Goal: Task Accomplishment & Management: Manage account settings

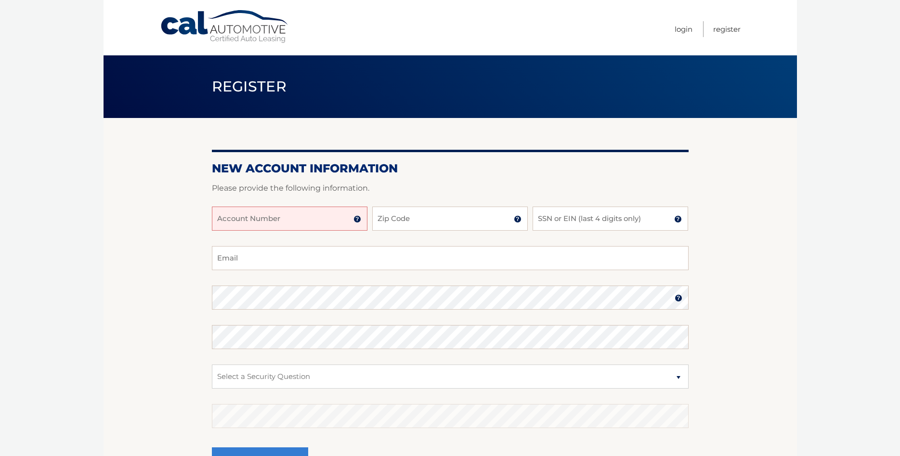
click at [335, 221] on input "Account Number" at bounding box center [289, 219] width 155 height 24
type input "44455597662"
click at [408, 223] on input "Zip Code" at bounding box center [449, 219] width 155 height 24
type input "33181"
click at [250, 218] on input "44455597662" at bounding box center [289, 219] width 155 height 24
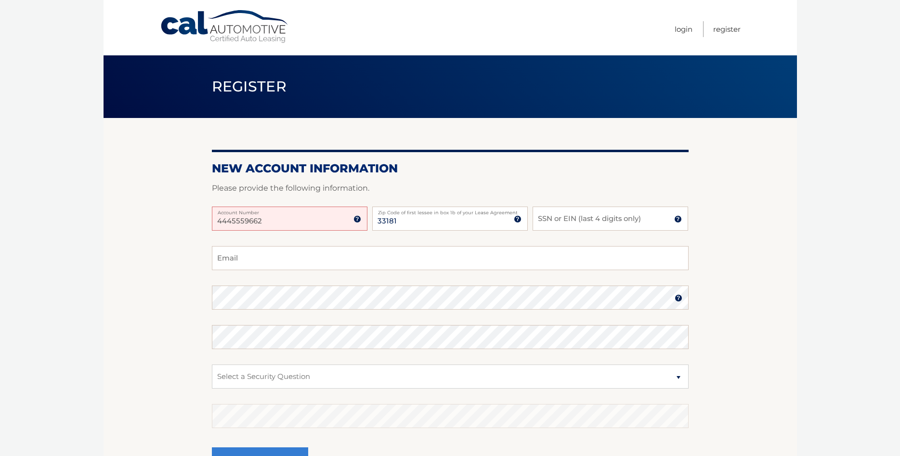
click at [248, 221] on input "4445559662" at bounding box center [289, 219] width 155 height 24
type input "44455591662"
click at [563, 215] on input "SSN or EIN (last 4 digits only)" at bounding box center [609, 219] width 155 height 24
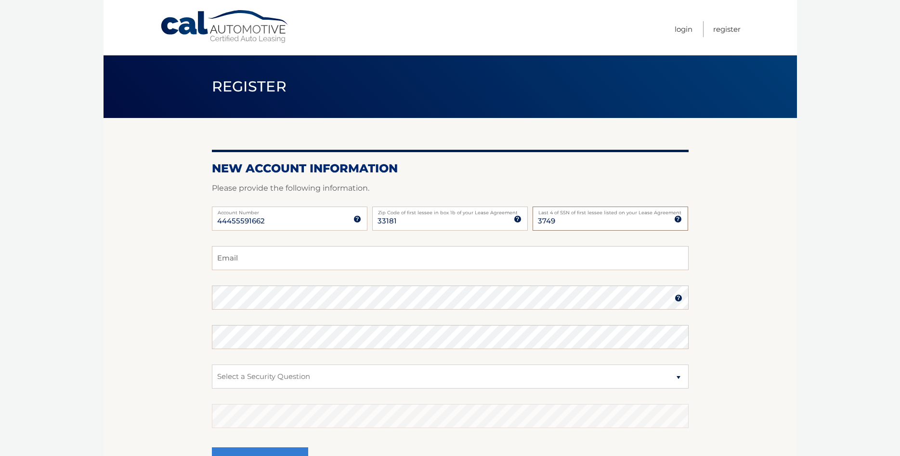
type input "3749"
click at [497, 267] on input "Email" at bounding box center [450, 258] width 477 height 24
type input "rkalifa@w-wes.com"
select select "1"
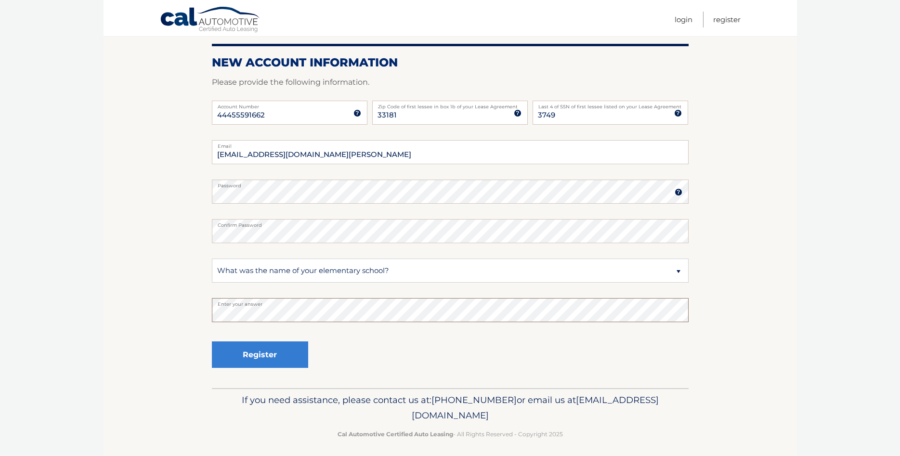
scroll to position [111, 0]
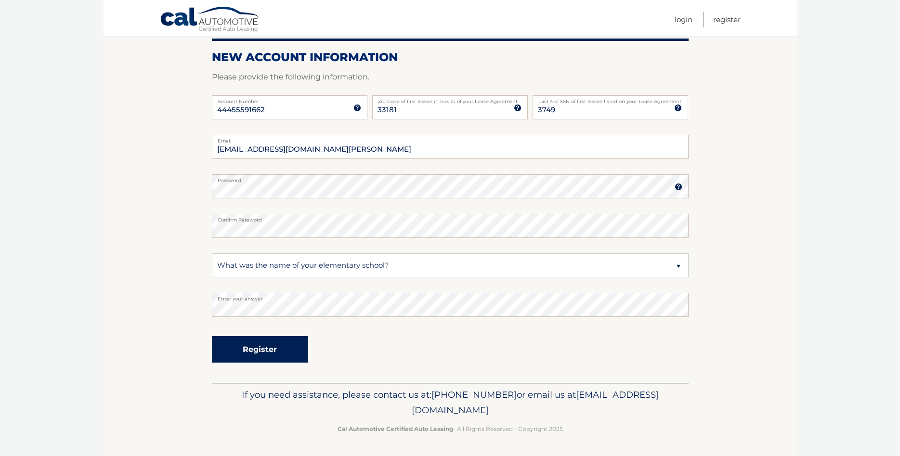
click at [271, 352] on button "Register" at bounding box center [260, 349] width 96 height 26
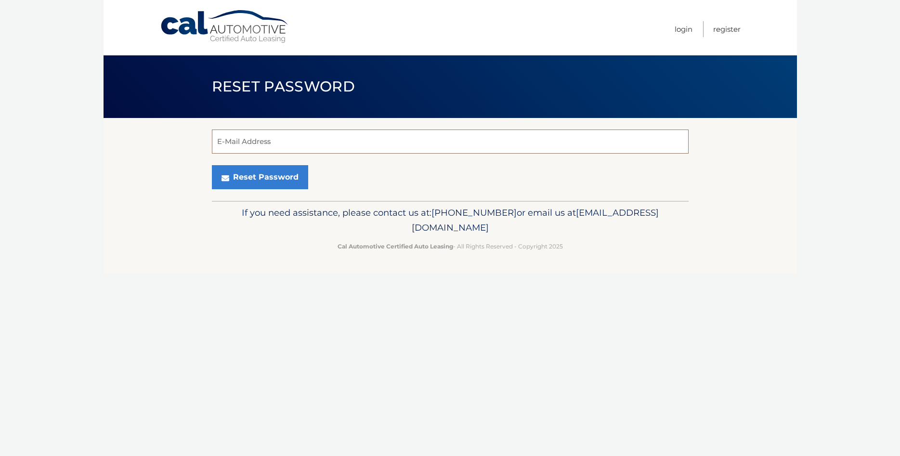
click at [262, 141] on input "E-Mail Address" at bounding box center [450, 142] width 477 height 24
type input "[EMAIL_ADDRESS][DOMAIN_NAME][PERSON_NAME]"
click at [266, 180] on button "Reset Password" at bounding box center [260, 177] width 96 height 24
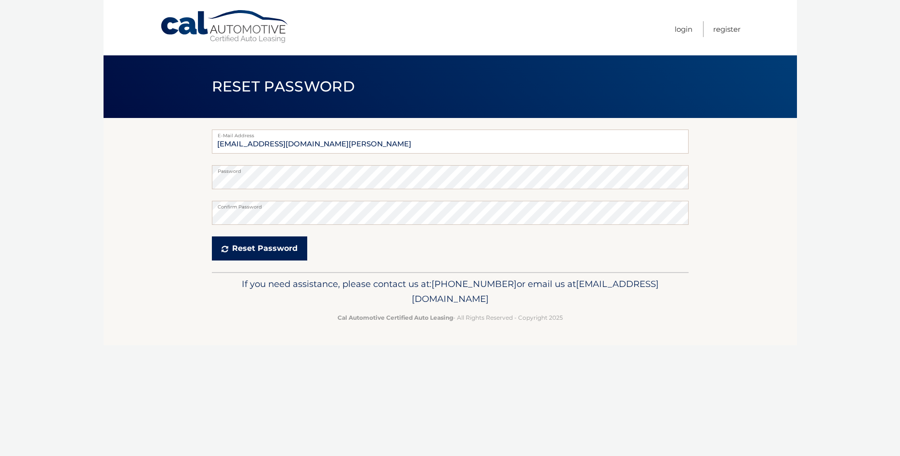
click at [272, 250] on button "Reset Password" at bounding box center [259, 248] width 95 height 24
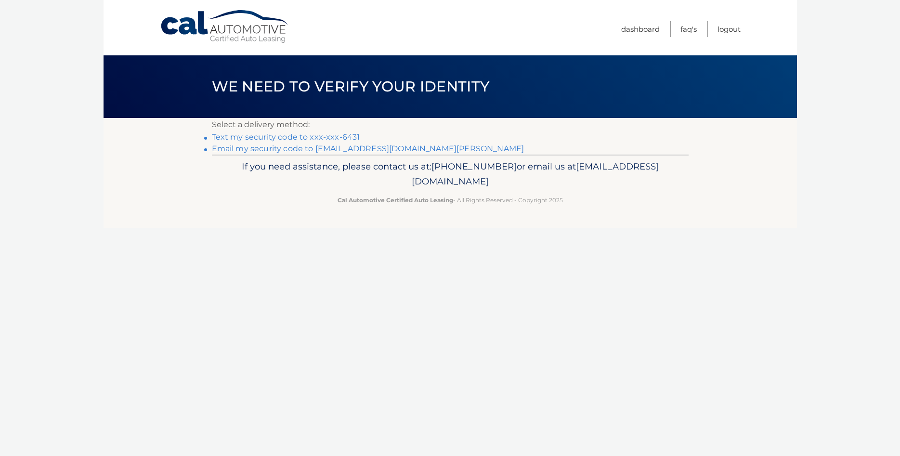
click at [298, 140] on link "Text my security code to xxx-xxx-6431" at bounding box center [286, 136] width 148 height 9
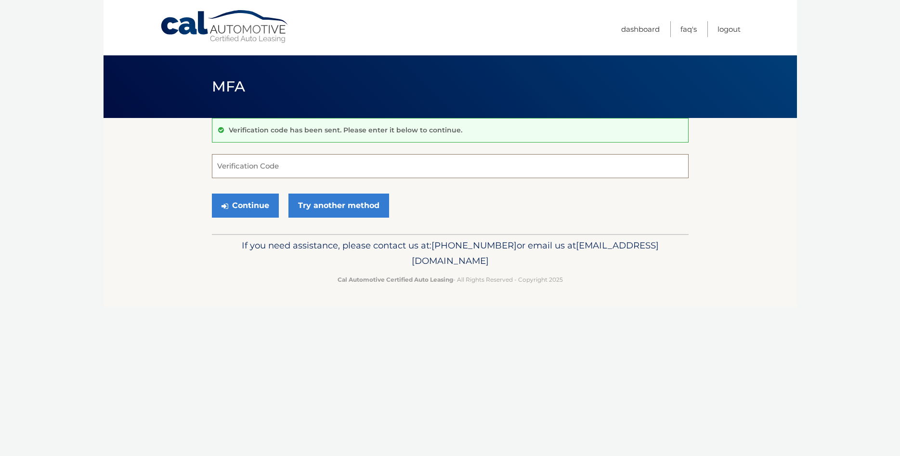
click at [289, 166] on input "Verification Code" at bounding box center [450, 166] width 477 height 24
type input "753002"
click at [253, 205] on button "Continue" at bounding box center [245, 206] width 67 height 24
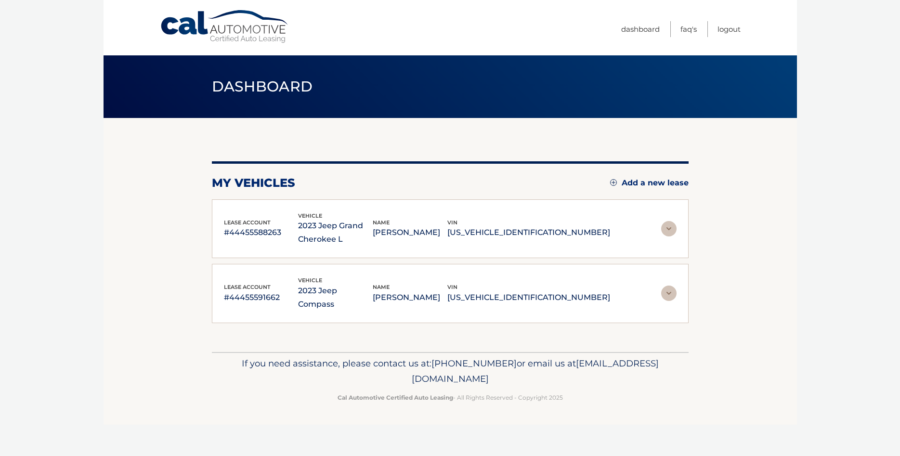
click at [669, 228] on img at bounding box center [668, 228] width 15 height 15
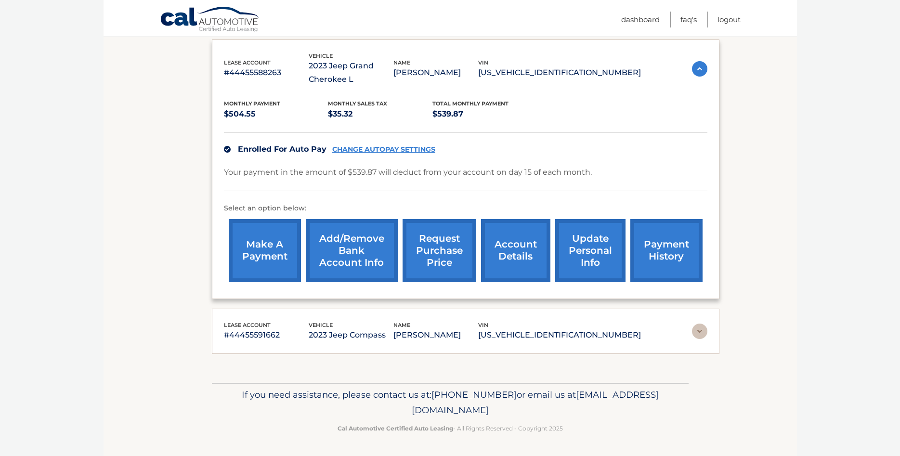
scroll to position [183, 0]
click at [478, 326] on div "name RITA KALIFA" at bounding box center [435, 332] width 85 height 22
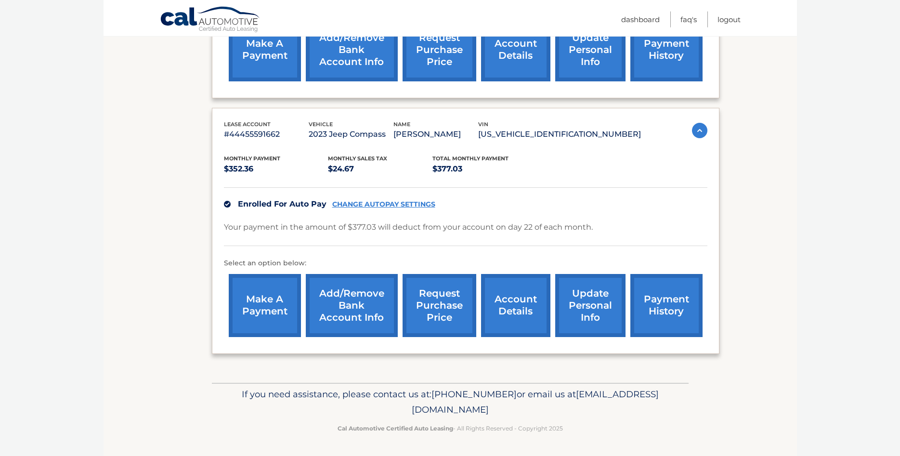
scroll to position [408, 0]
click at [564, 296] on link "update personal info" at bounding box center [590, 305] width 70 height 63
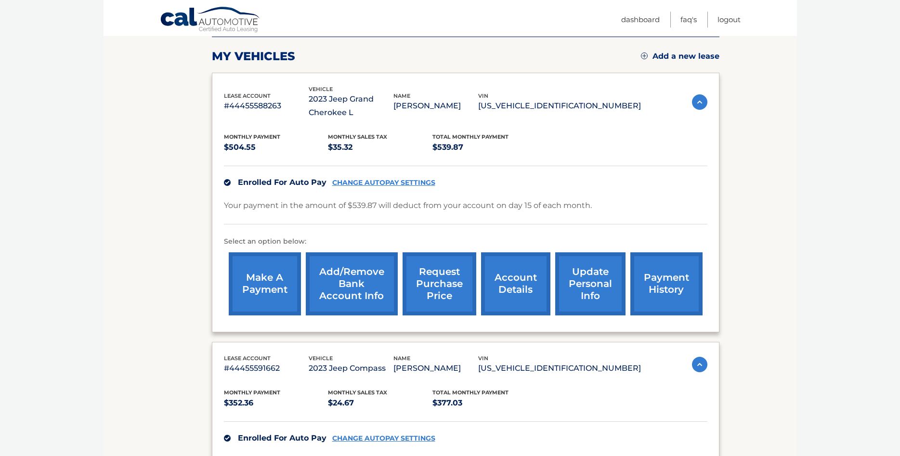
scroll to position [147, 0]
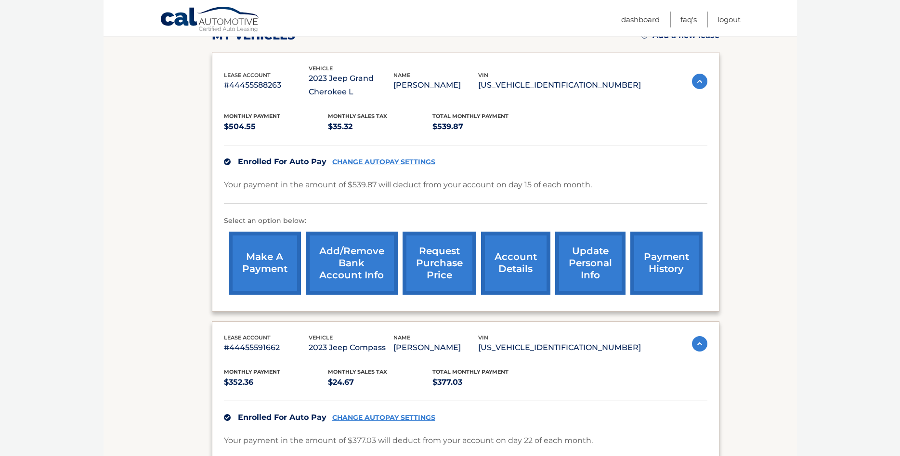
click at [494, 270] on link "account details" at bounding box center [515, 263] width 69 height 63
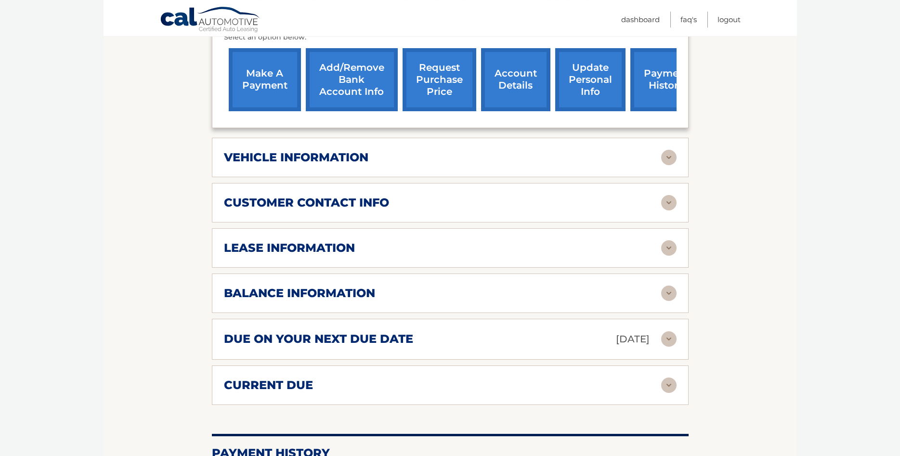
scroll to position [344, 0]
click at [667, 255] on img at bounding box center [668, 247] width 15 height 15
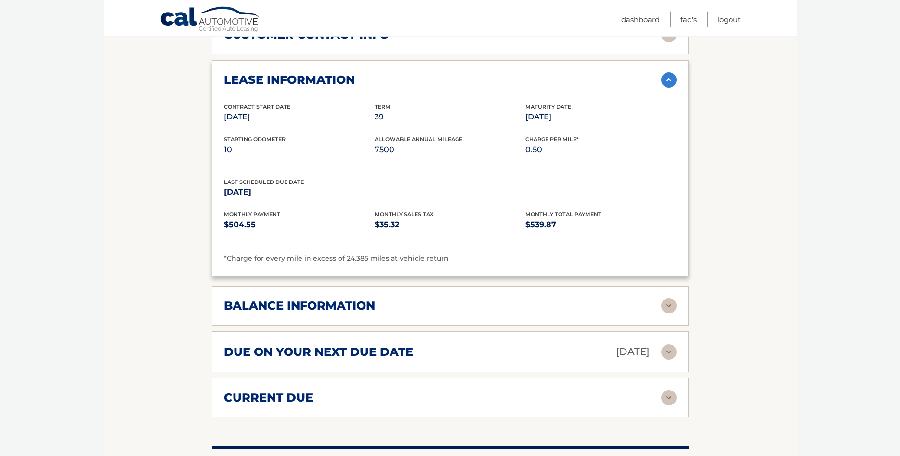
scroll to position [540, 0]
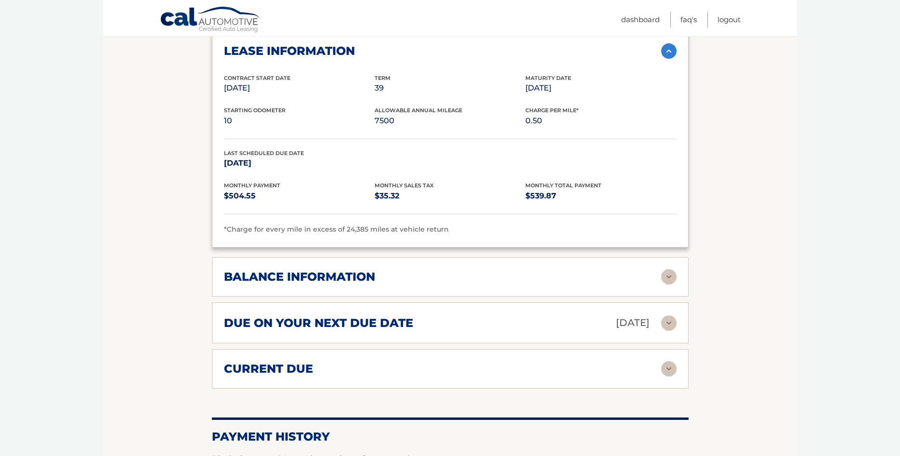
click at [674, 285] on img at bounding box center [668, 276] width 15 height 15
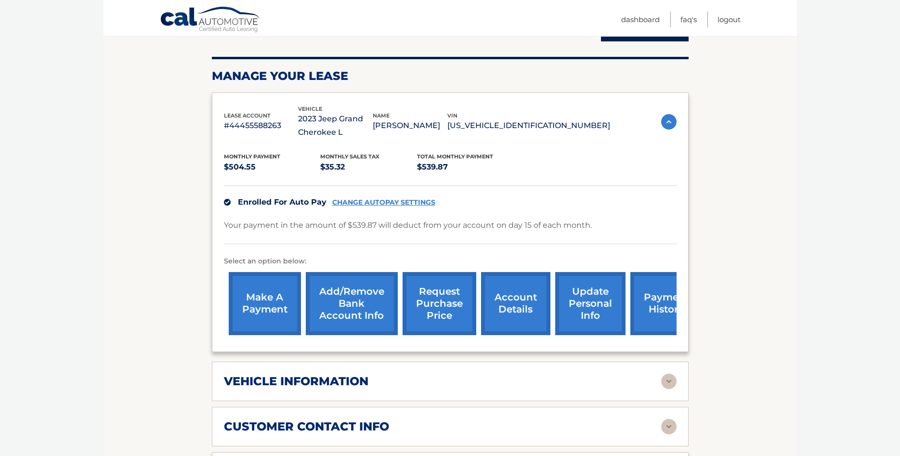
scroll to position [98, 0]
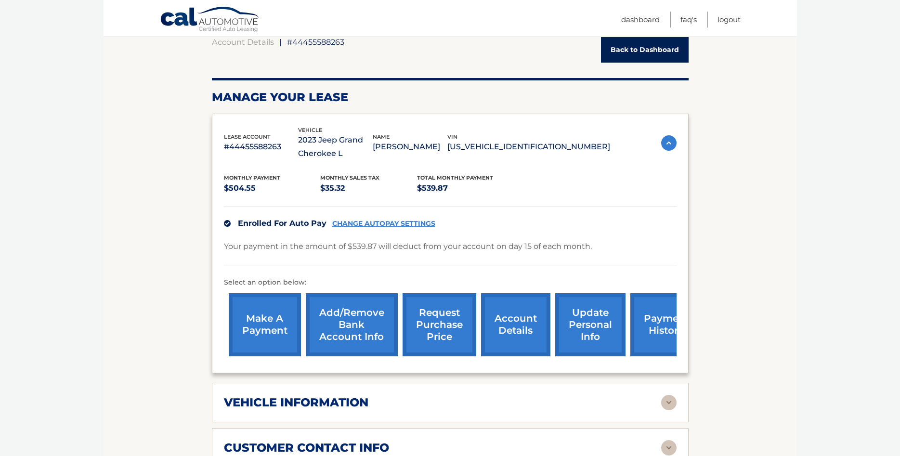
click at [671, 143] on img at bounding box center [668, 142] width 15 height 15
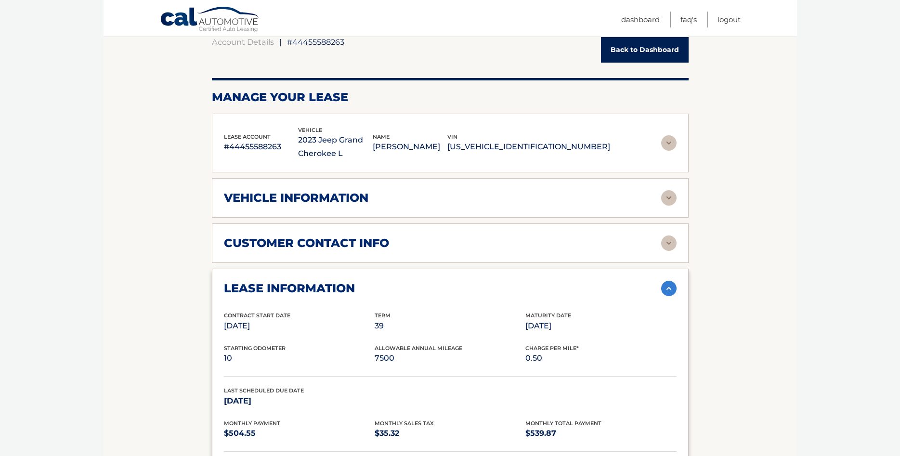
click at [670, 290] on img at bounding box center [668, 288] width 15 height 15
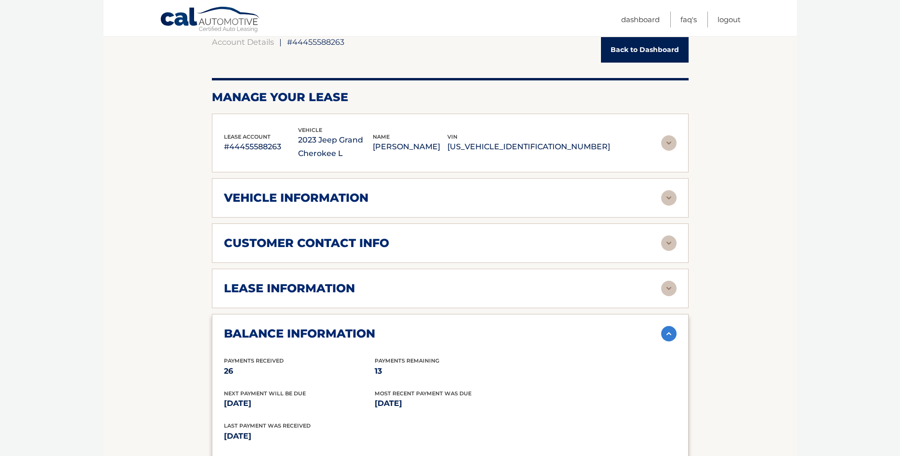
click at [673, 337] on img at bounding box center [668, 333] width 15 height 15
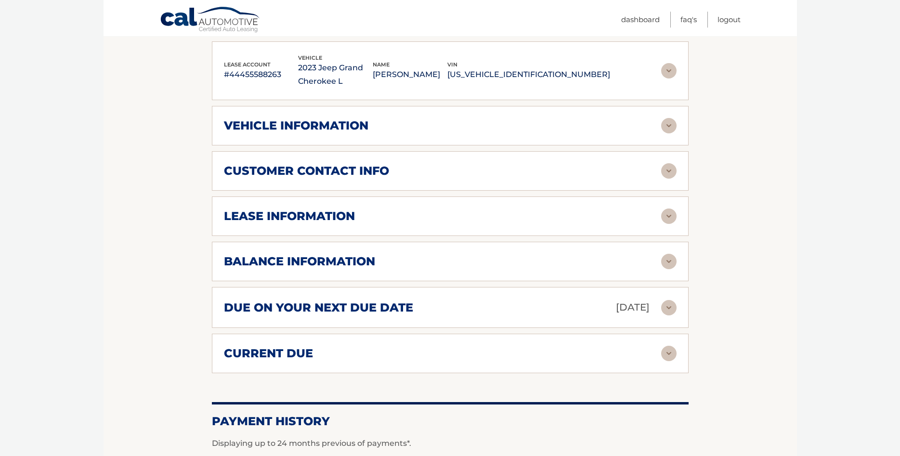
scroll to position [0, 0]
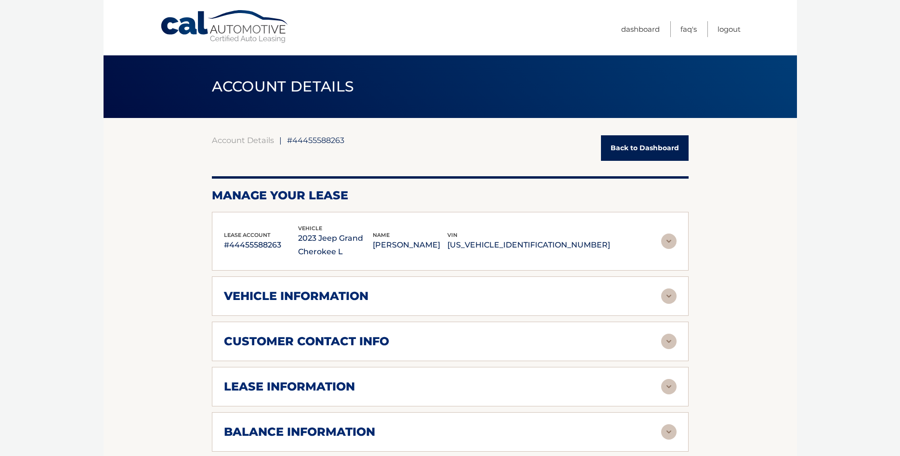
click at [658, 150] on link "Back to Dashboard" at bounding box center [645, 148] width 88 height 26
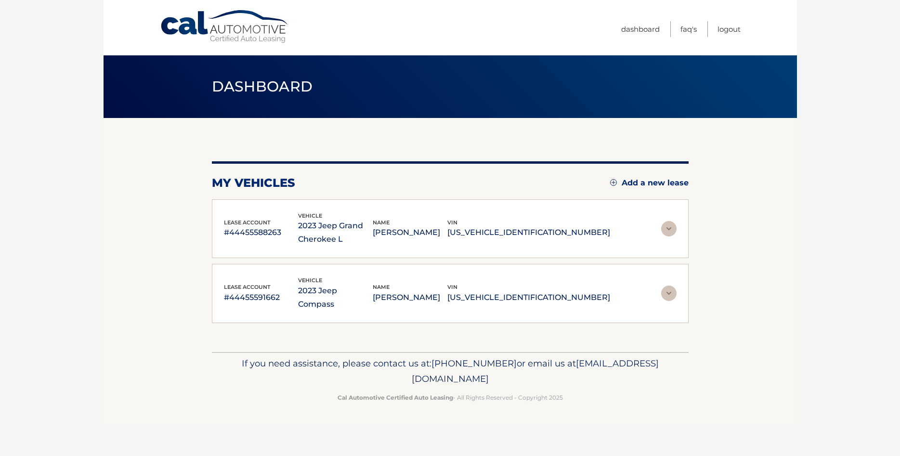
drag, startPoint x: 364, startPoint y: 364, endPoint x: 536, endPoint y: 369, distance: 172.4
click at [536, 369] on p "If you need assistance, please contact us at: [PHONE_NUMBER] or email us at [EM…" at bounding box center [450, 371] width 464 height 31
copy span "[EMAIL_ADDRESS][DOMAIN_NAME]"
drag, startPoint x: 222, startPoint y: 232, endPoint x: 286, endPoint y: 235, distance: 63.6
click at [286, 235] on div "lease account #44455588263 vehicle 2023 Jeep Grand Cherokee L name [PERSON_NAME…" at bounding box center [450, 228] width 477 height 59
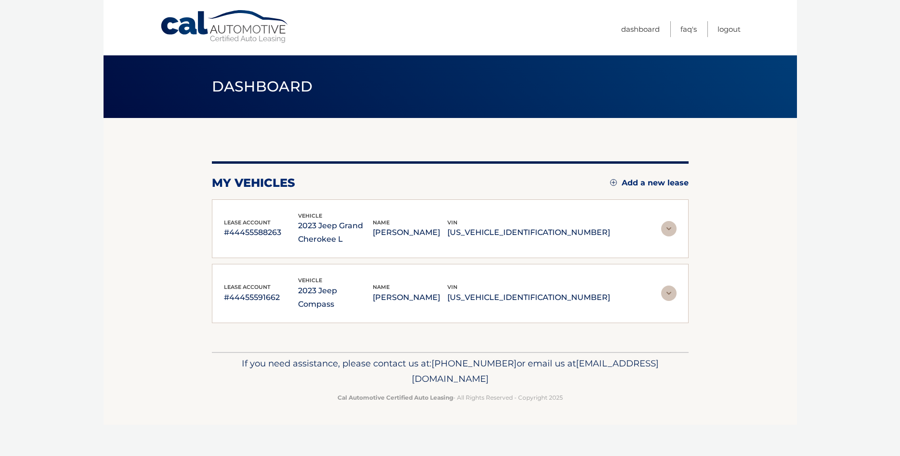
click at [224, 219] on div "lease account #44455588263" at bounding box center [261, 229] width 75 height 22
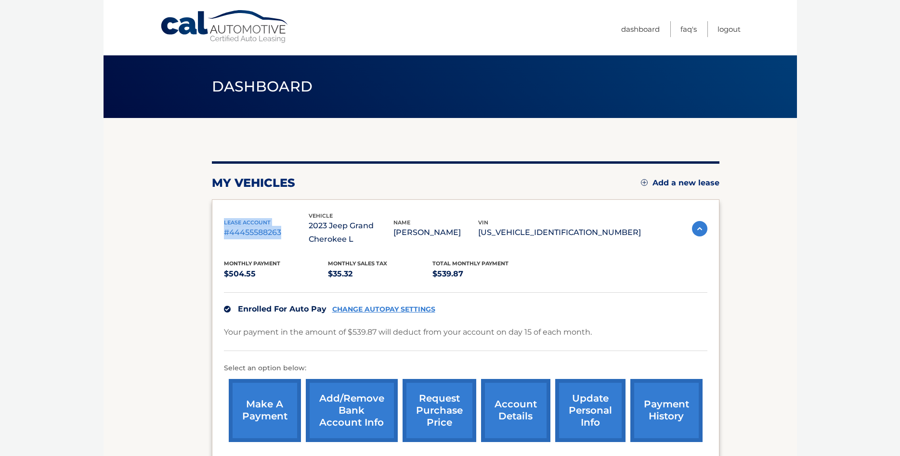
drag, startPoint x: 224, startPoint y: 221, endPoint x: 295, endPoint y: 232, distance: 71.6
click at [295, 232] on div "lease account #44455588263" at bounding box center [266, 229] width 85 height 22
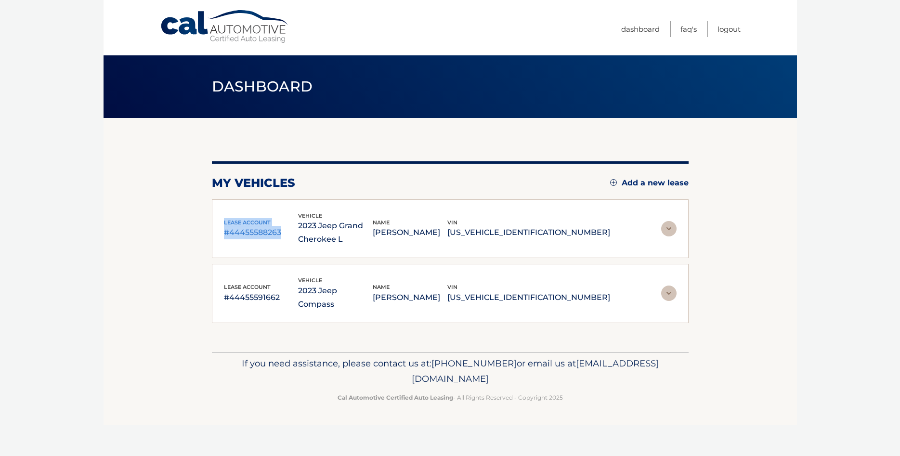
copy div "lease account #44455588263"
drag, startPoint x: 222, startPoint y: 279, endPoint x: 281, endPoint y: 290, distance: 59.8
click at [281, 290] on div "lease account #44455591662 vehicle 2023 Jeep Compass name [PERSON_NAME] vin [US…" at bounding box center [450, 293] width 477 height 59
copy div "lease account #44455591662"
drag, startPoint x: 321, startPoint y: 225, endPoint x: 608, endPoint y: 232, distance: 287.0
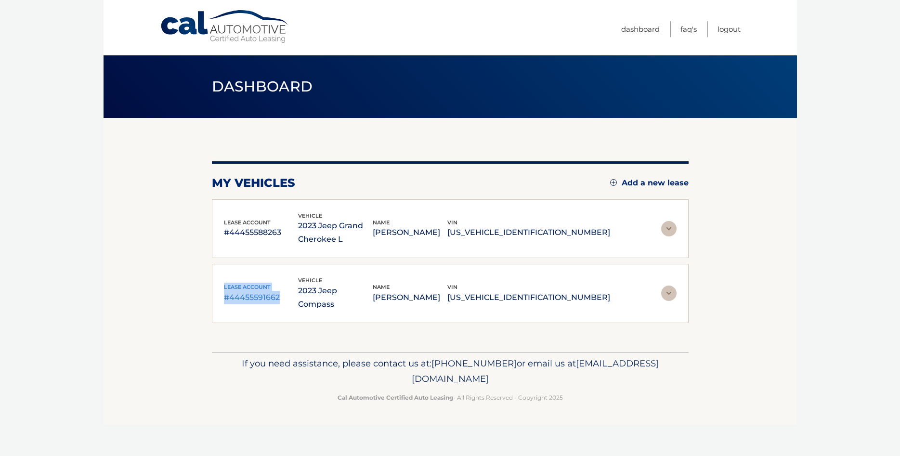
click at [608, 232] on div "lease account #44455588263 vehicle 2023 Jeep Grand Cherokee L name [PERSON_NAME…" at bounding box center [417, 228] width 386 height 35
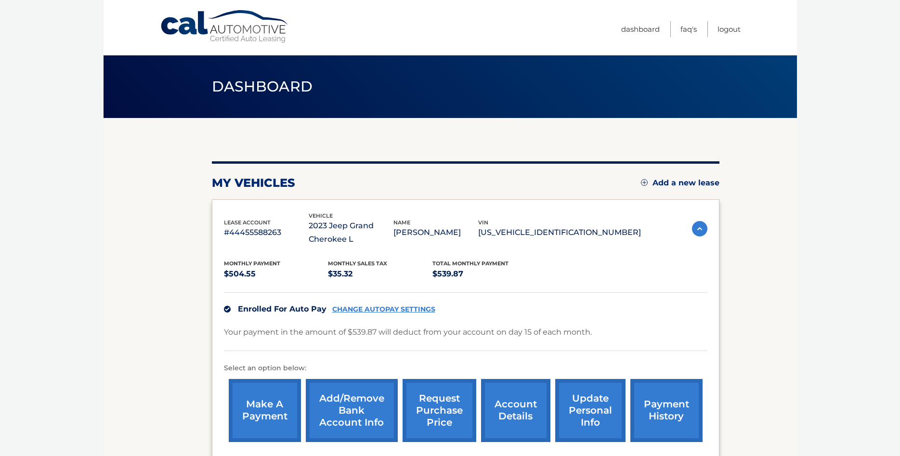
copy div "2023 Jeep Grand Cherokee L name [PERSON_NAME] vin [US_VEHICLE_IDENTIFICATION_NU…"
click at [692, 231] on img at bounding box center [699, 228] width 15 height 15
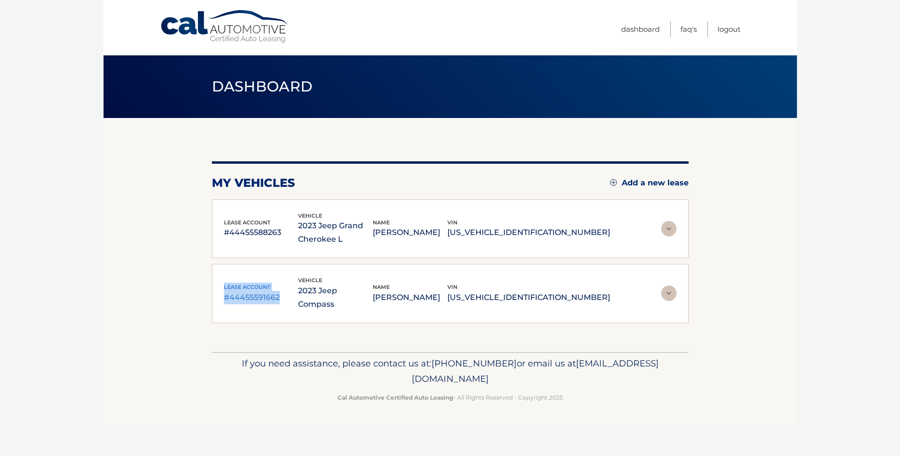
drag, startPoint x: 320, startPoint y: 279, endPoint x: 608, endPoint y: 288, distance: 288.0
click at [608, 288] on div "lease account #44455591662 vehicle 2023 Jeep Compass name [PERSON_NAME] vin [US…" at bounding box center [417, 293] width 386 height 35
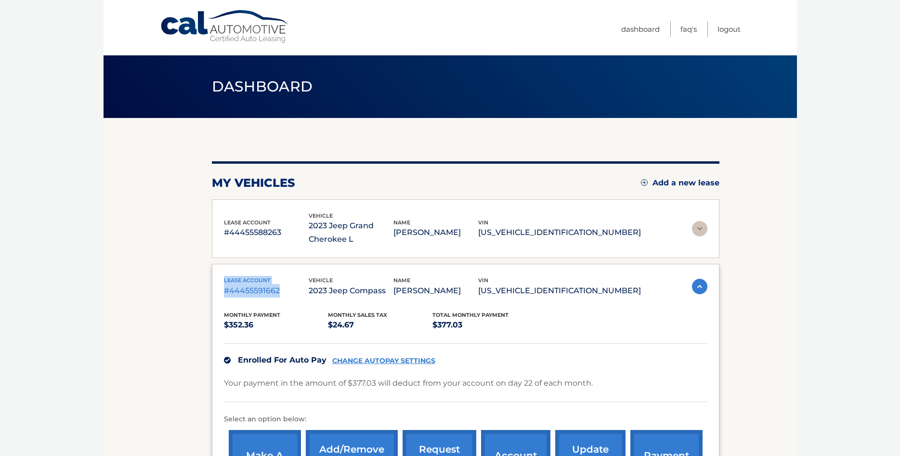
copy div "vehicle 2023 Jeep Compass name [PERSON_NAME] vin [US_VEHICLE_IDENTIFICATION_NUM…"
